Goal: Task Accomplishment & Management: Manage account settings

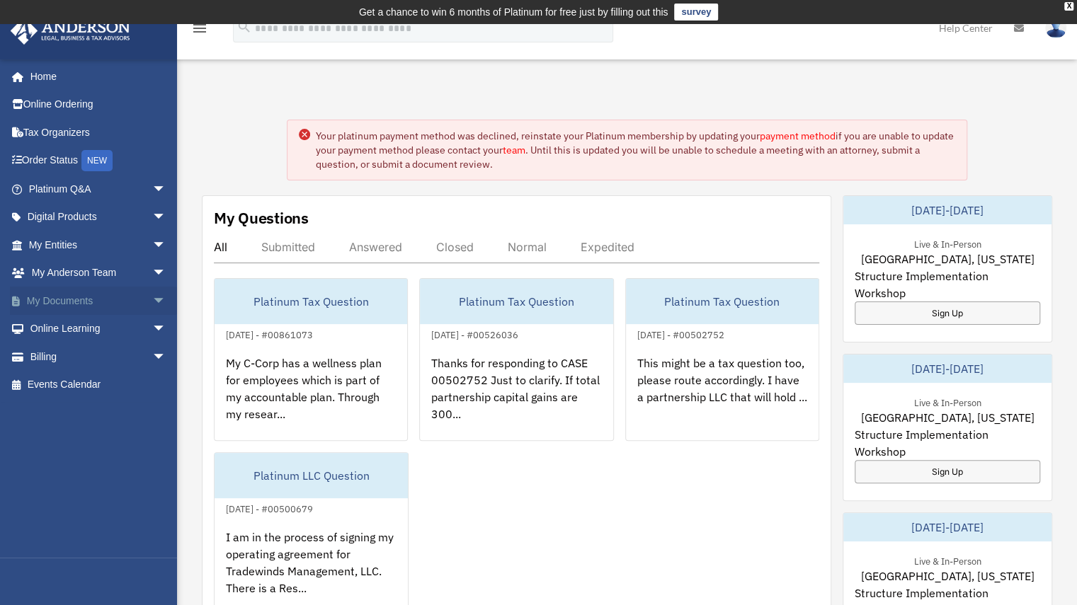
click at [152, 302] on span "arrow_drop_down" at bounding box center [166, 301] width 28 height 29
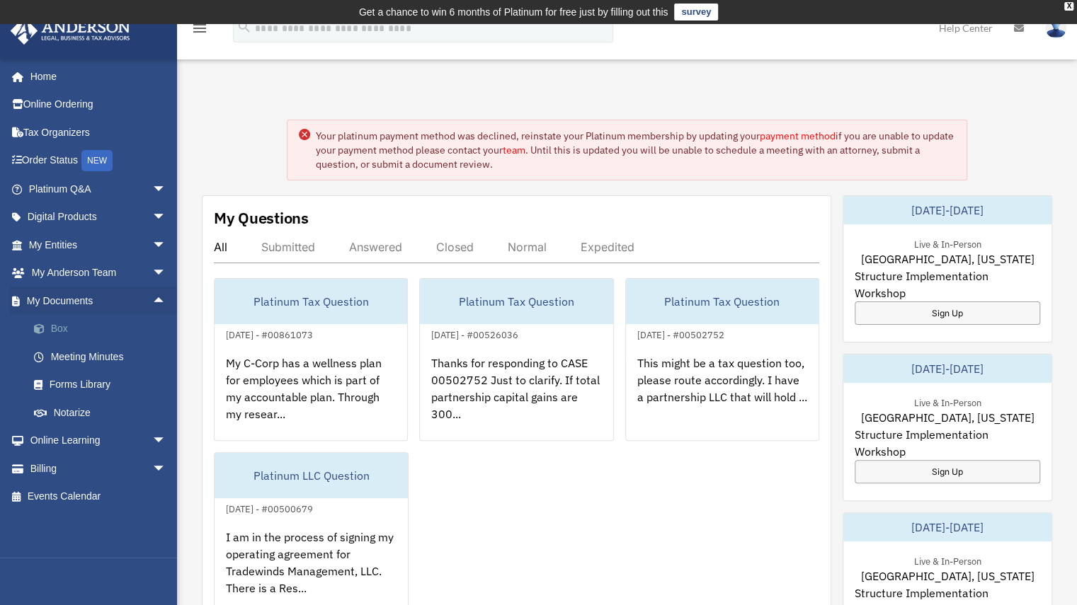
click at [76, 329] on link "Box" at bounding box center [104, 329] width 168 height 28
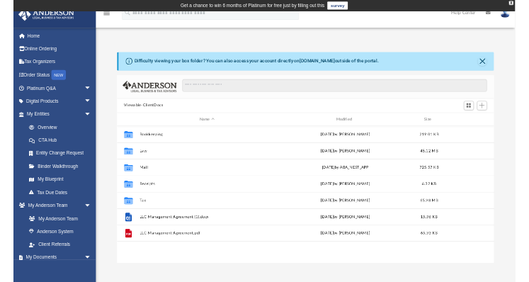
scroll to position [311, 799]
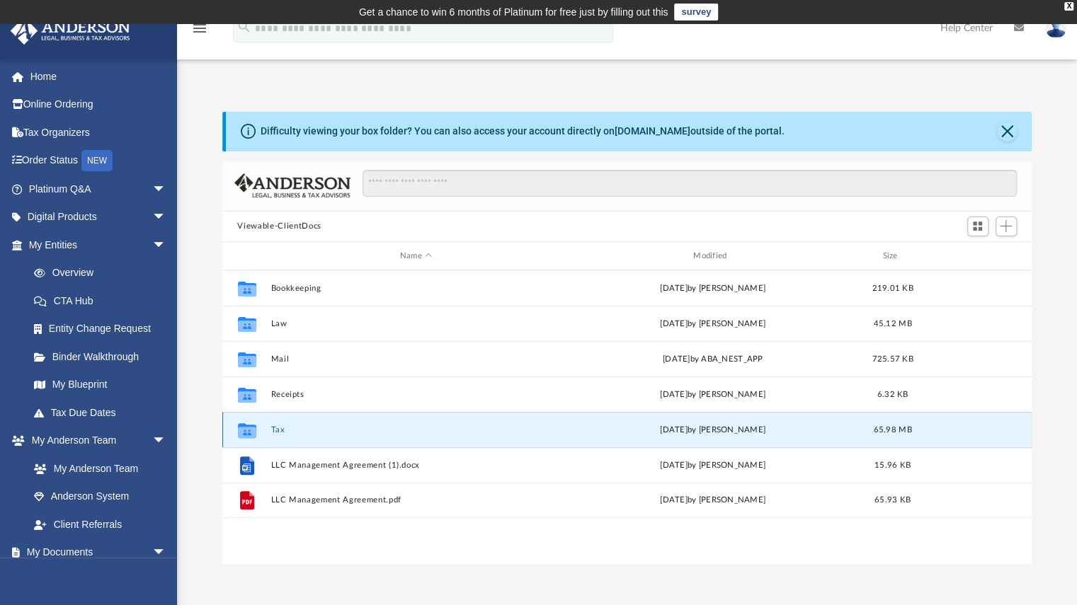
click at [282, 429] on button "Tax" at bounding box center [415, 429] width 290 height 9
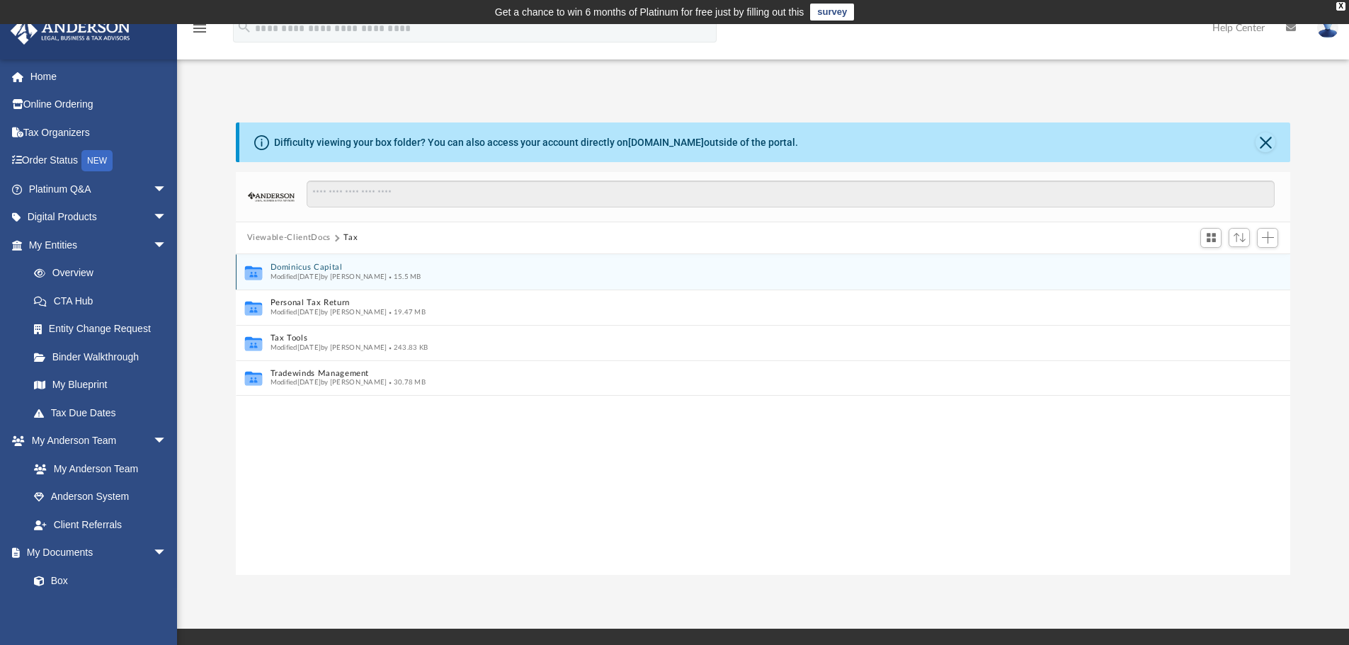
scroll to position [312, 1044]
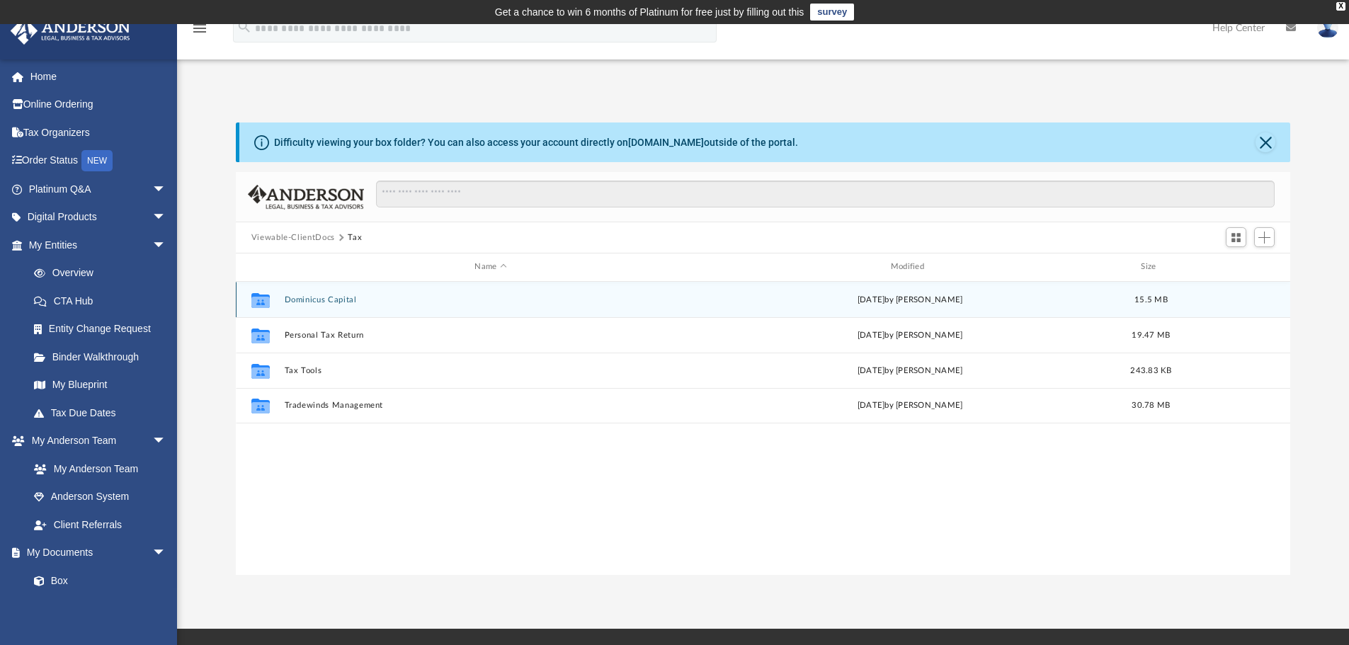
click at [314, 301] on button "Dominicus Capital" at bounding box center [490, 299] width 413 height 9
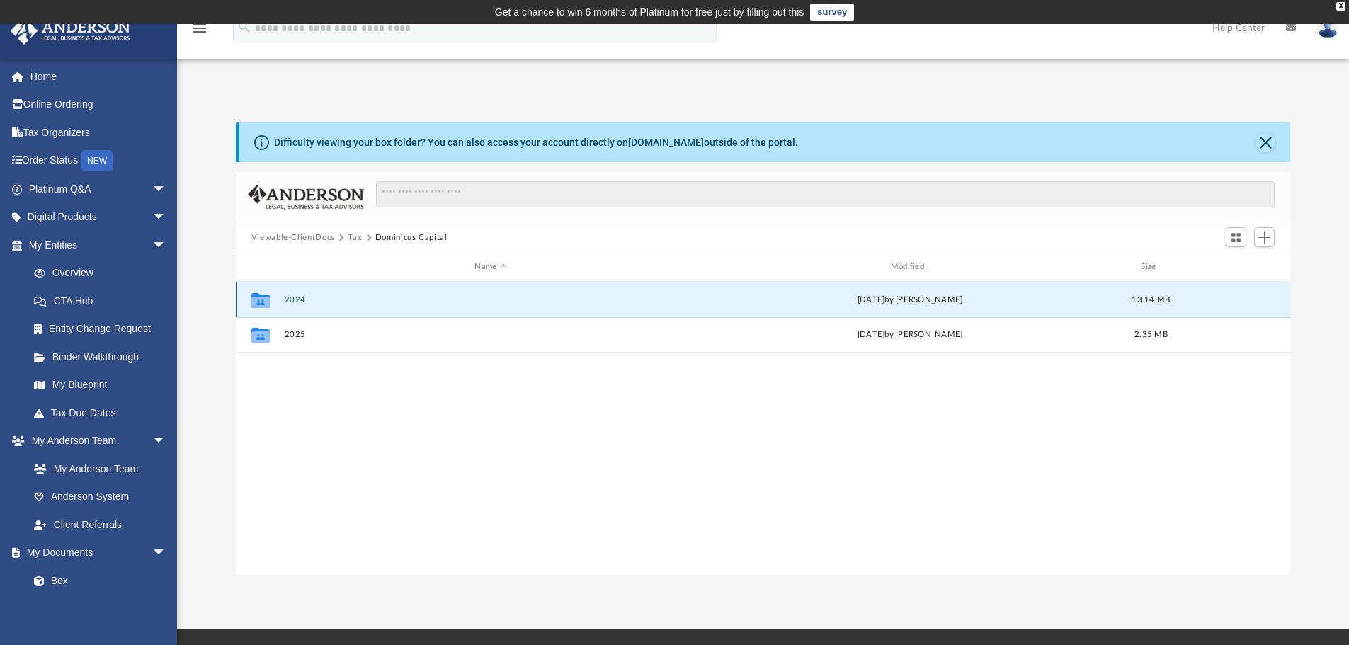
click at [293, 300] on button "2024" at bounding box center [490, 299] width 413 height 9
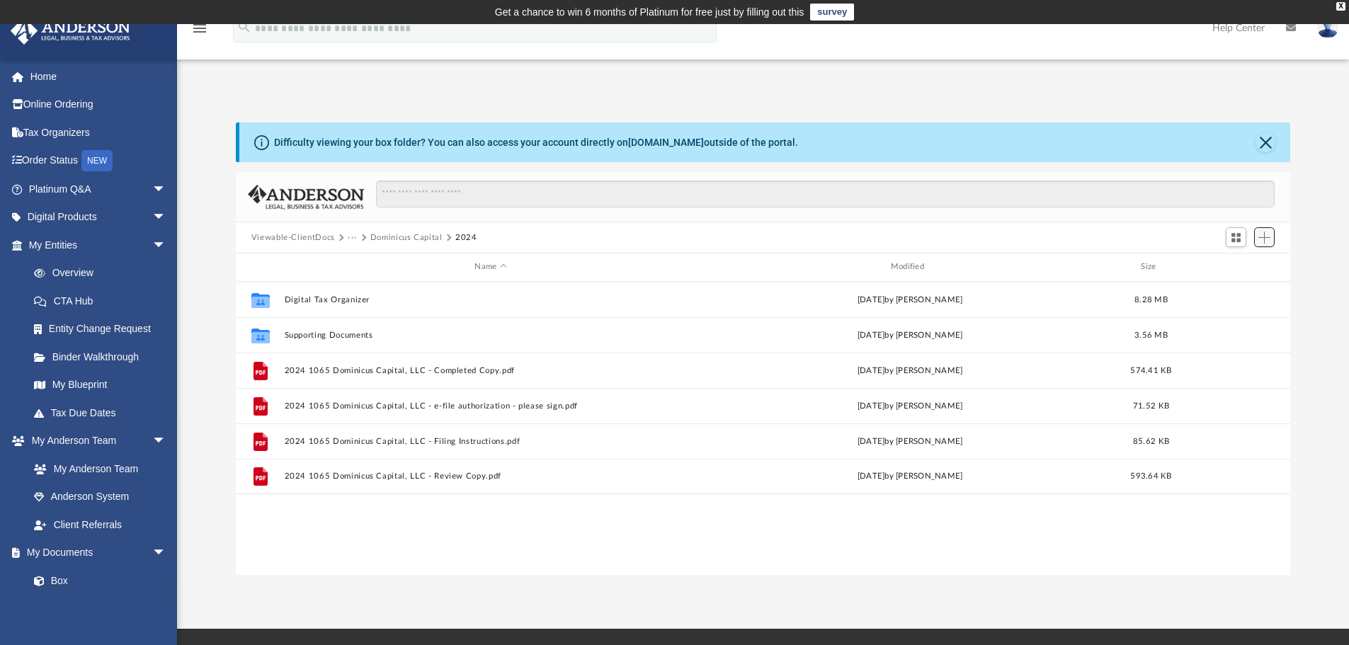
click at [1087, 242] on span "Add" at bounding box center [1264, 238] width 12 height 12
click at [1087, 265] on li "Upload" at bounding box center [1243, 265] width 45 height 15
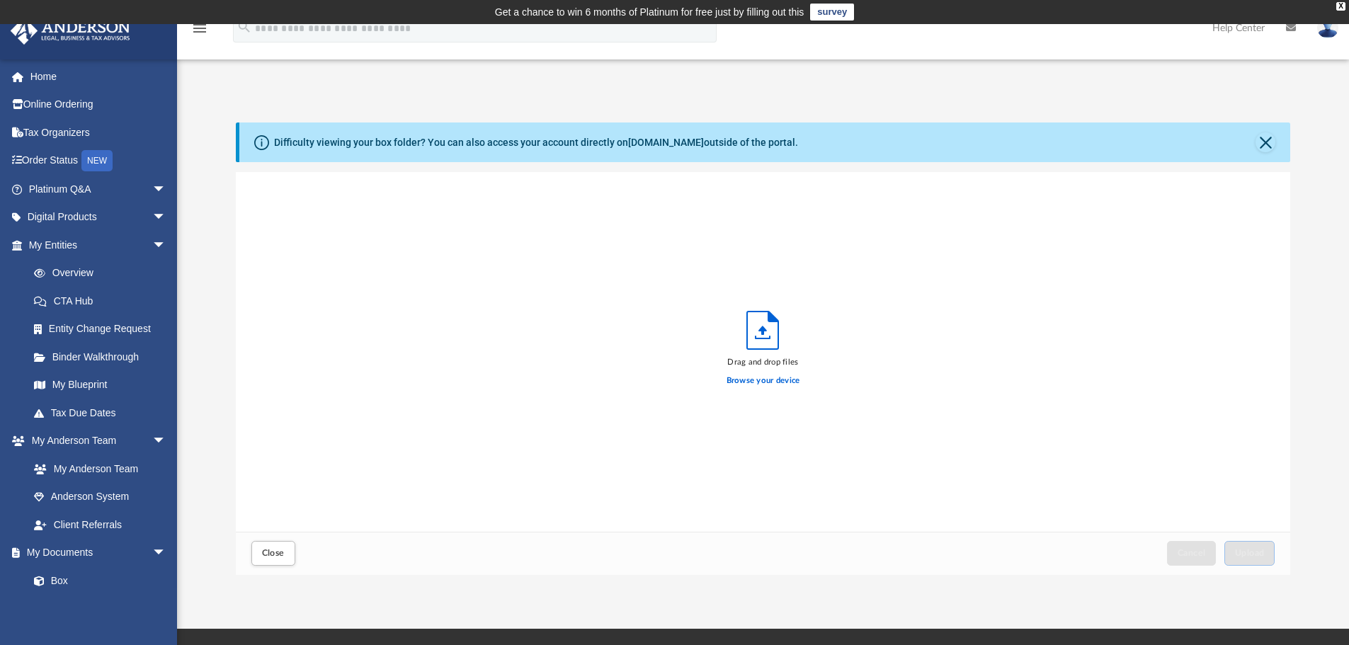
scroll to position [348, 1044]
click at [784, 380] on label "Browse your device" at bounding box center [763, 381] width 74 height 13
click at [0, 0] on input "Browse your device" at bounding box center [0, 0] width 0 height 0
click at [1087, 561] on button "Upload" at bounding box center [1249, 553] width 51 height 25
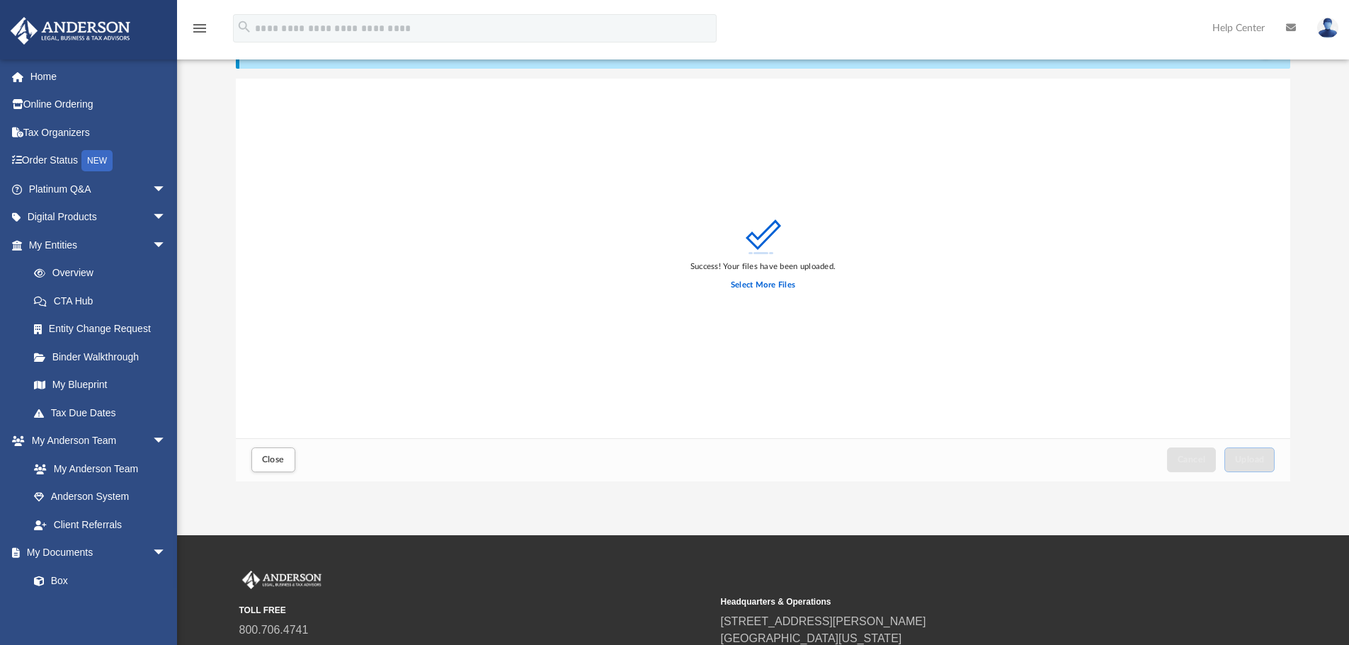
scroll to position [0, 0]
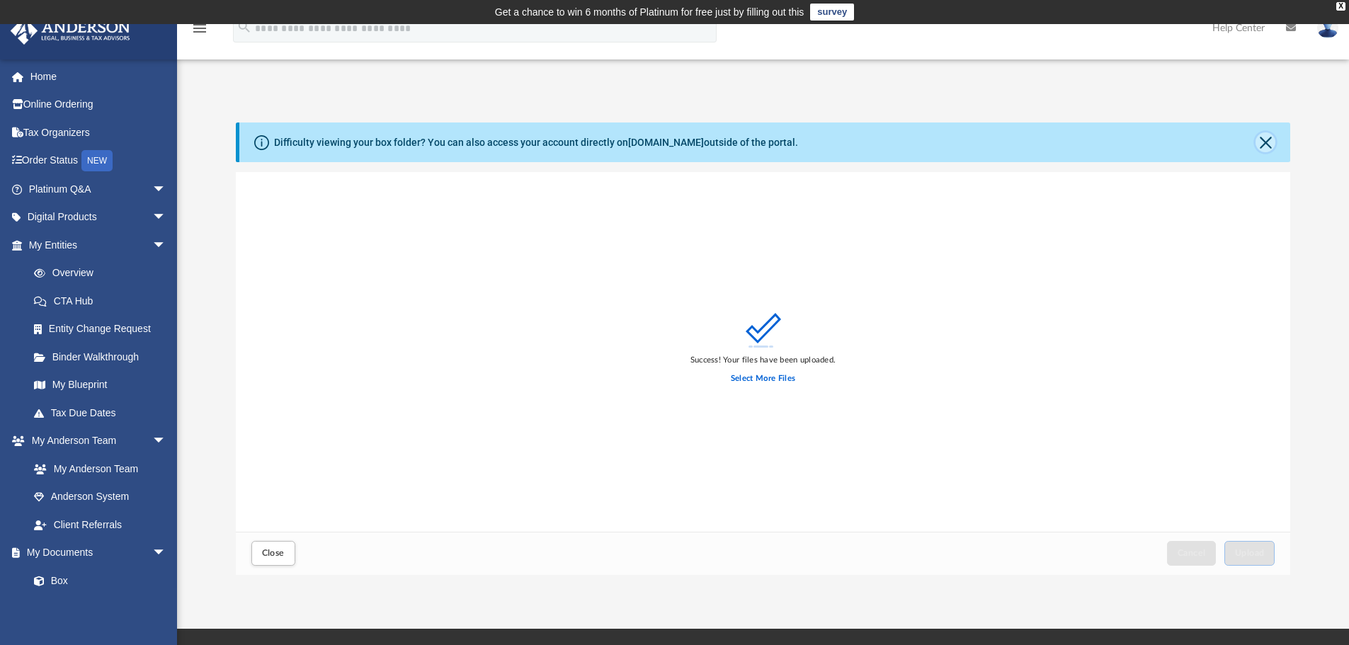
click at [1087, 148] on button "Close" at bounding box center [1265, 142] width 20 height 20
